Goal: Task Accomplishment & Management: Manage account settings

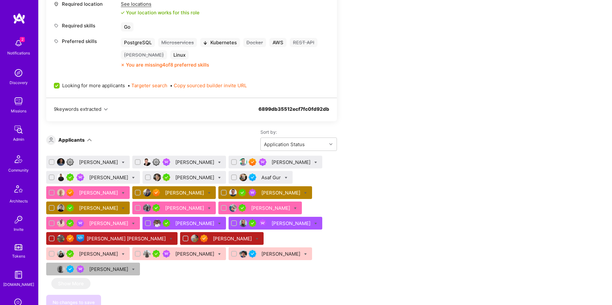
scroll to position [398, 0]
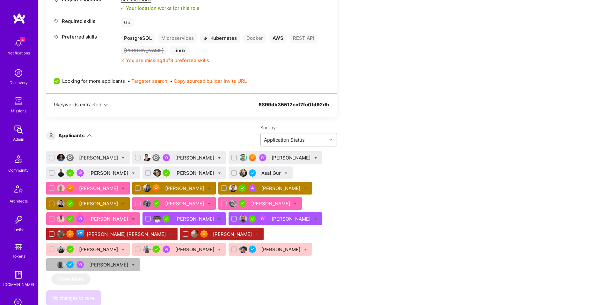
click at [124, 187] on icon at bounding box center [123, 188] width 3 height 3
checkbox input "true"
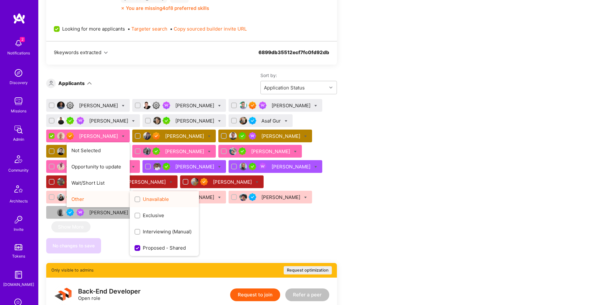
scroll to position [467, 0]
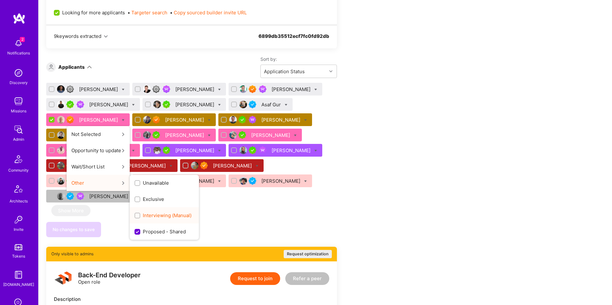
click at [165, 212] on span "Interviewing (Manual)" at bounding box center [167, 215] width 49 height 7
click at [140, 214] on input "Interviewing (Manual)" at bounding box center [138, 216] width 4 height 4
checkbox input "true"
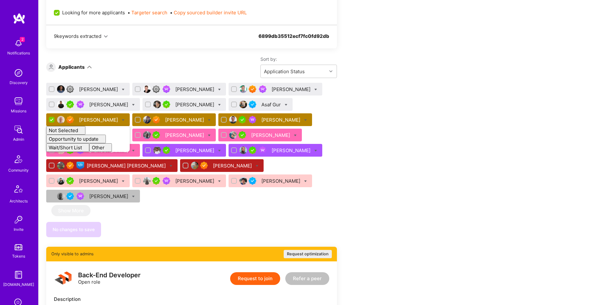
checkbox input "false"
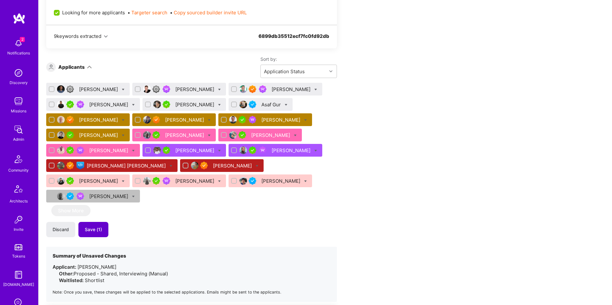
click at [90, 227] on span "Save (1)" at bounding box center [93, 230] width 17 height 6
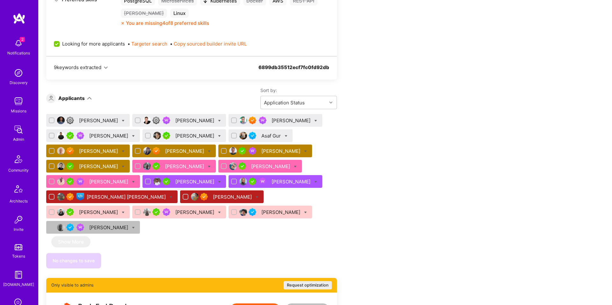
scroll to position [438, 0]
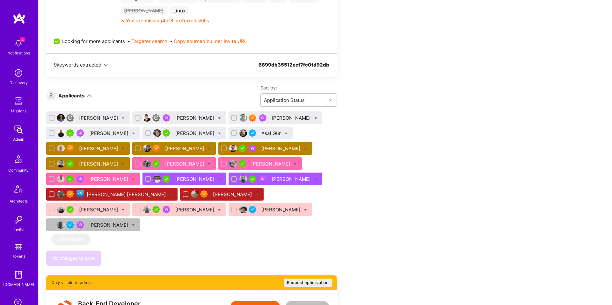
click at [89, 120] on div "[PERSON_NAME]" at bounding box center [99, 118] width 40 height 7
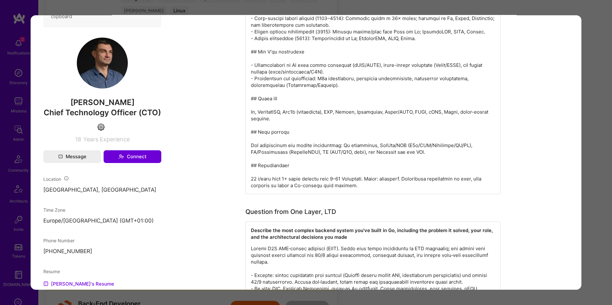
scroll to position [339, 0]
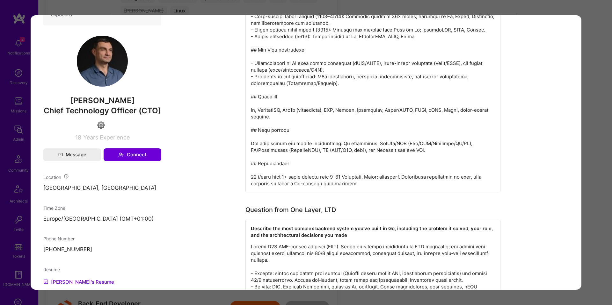
click at [25, 127] on div "Application 1 of 21 Evaluation scores Expertise level Good Interpersonal skills…" at bounding box center [306, 152] width 612 height 305
